Goal: Navigation & Orientation: Find specific page/section

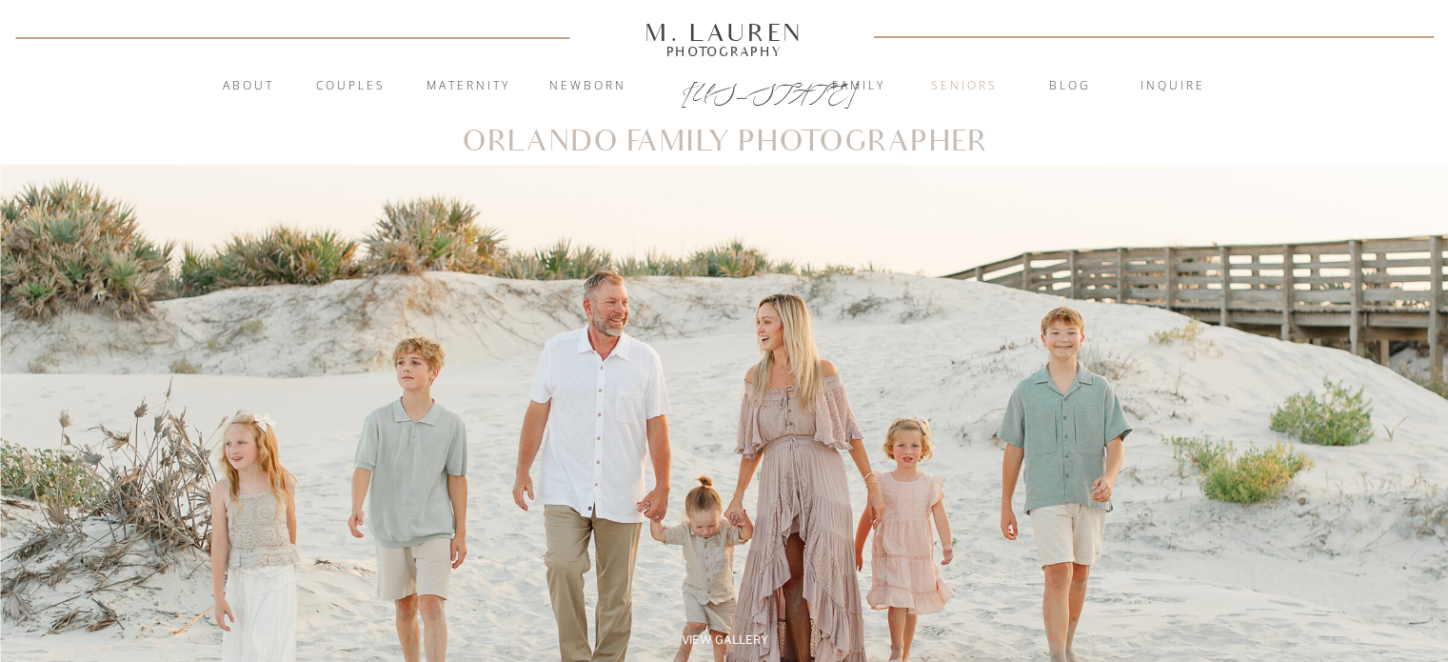
click at [964, 79] on nav "Seniors" at bounding box center [964, 86] width 103 height 19
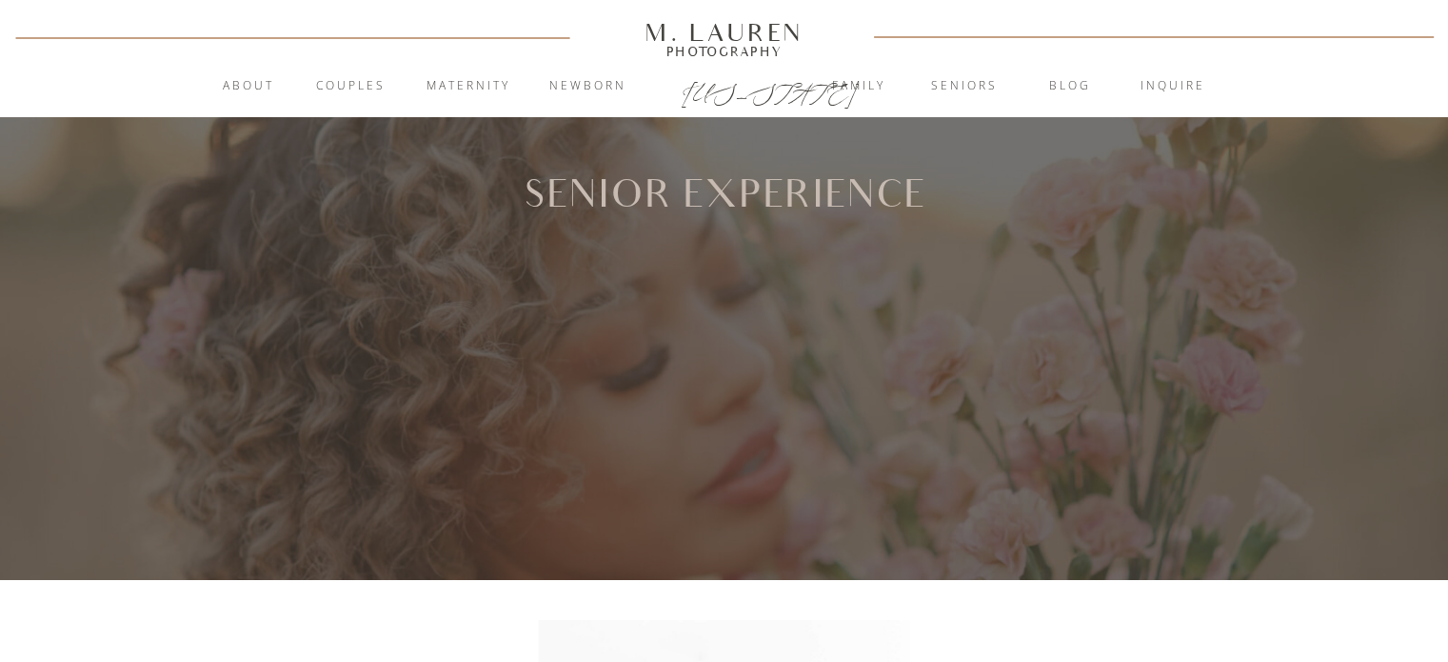
click at [757, 22] on div "M. Lauren" at bounding box center [724, 32] width 272 height 21
